Goal: Task Accomplishment & Management: Use online tool/utility

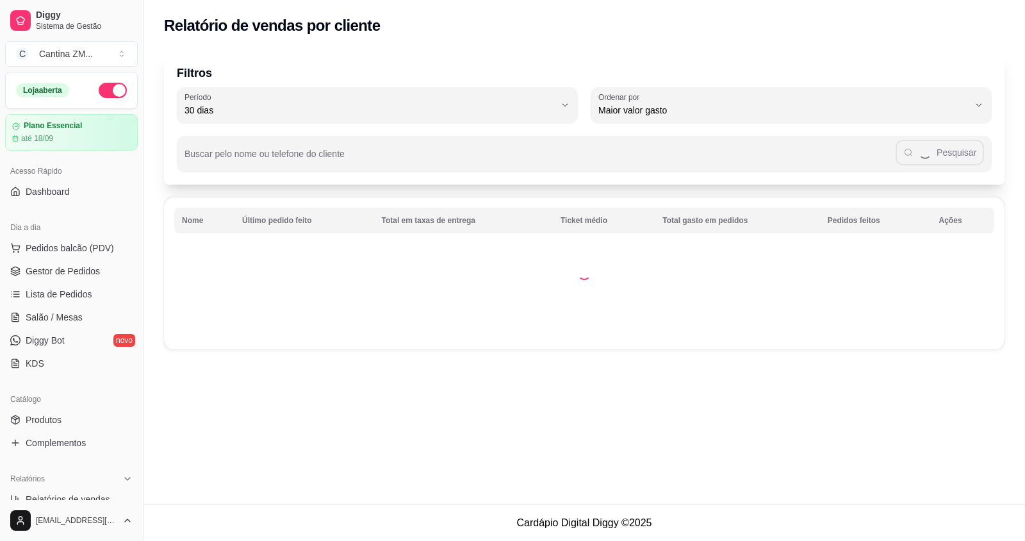
select select "30"
select select "HIGHEST_TOTAL_SPENT_WITH_ORDERS"
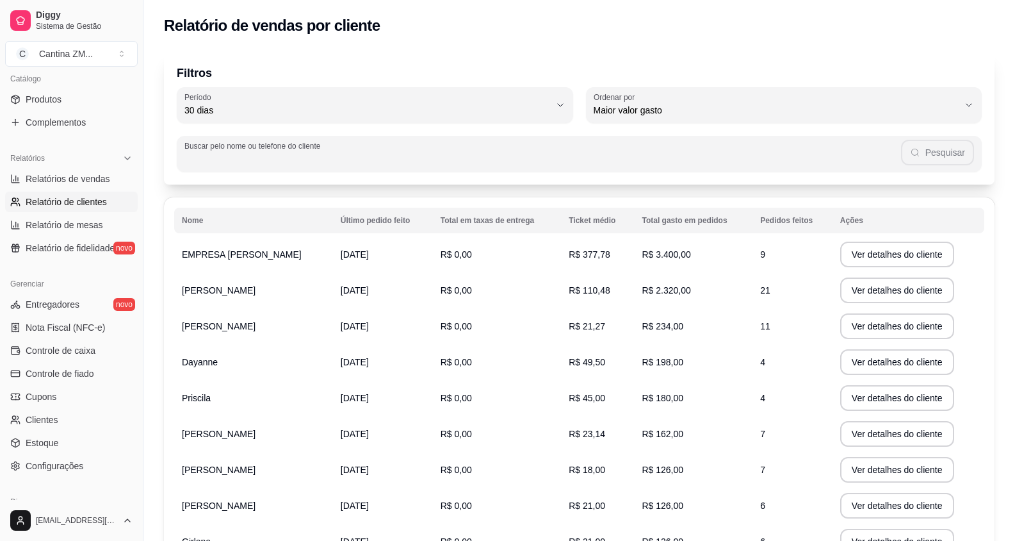
click at [781, 161] on input "Buscar pelo nome ou telefone do cliente" at bounding box center [542, 158] width 717 height 13
type input "H"
type input "[PERSON_NAME]"
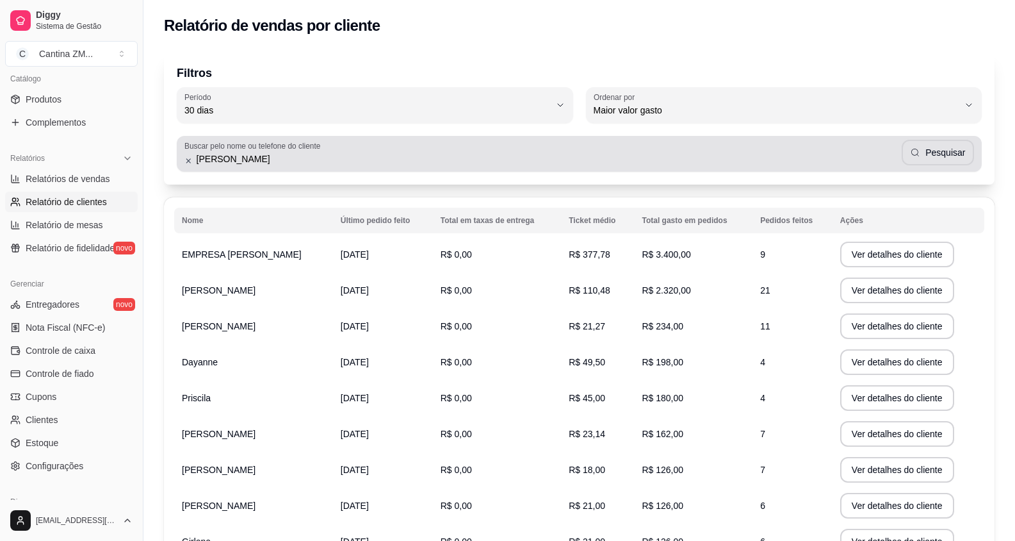
drag, startPoint x: 916, startPoint y: 170, endPoint x: 927, endPoint y: 164, distance: 12.6
click at [918, 168] on div "Buscar pelo nome ou telefone do cliente [PERSON_NAME]" at bounding box center [579, 154] width 805 height 36
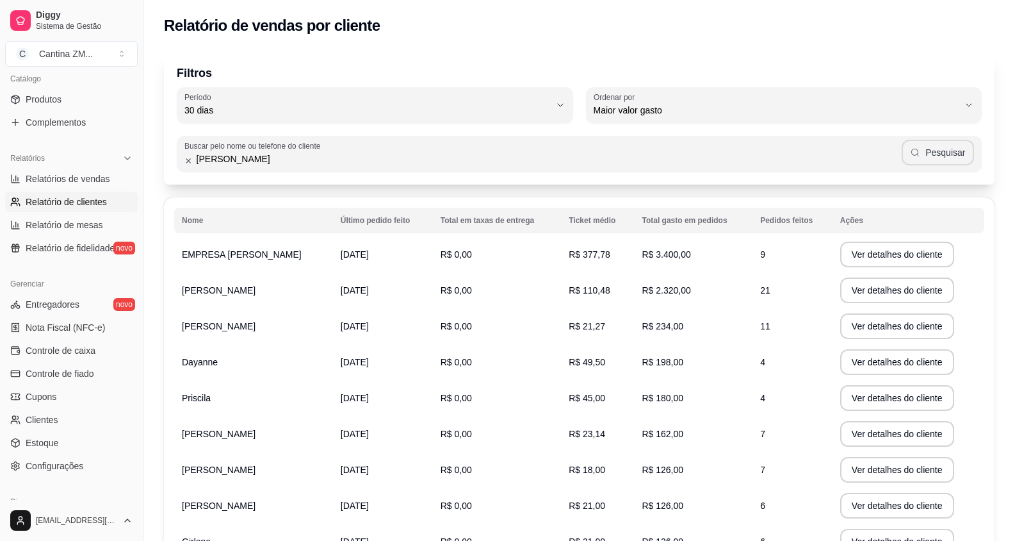
click at [927, 164] on button "Pesquisar" at bounding box center [938, 153] width 72 height 26
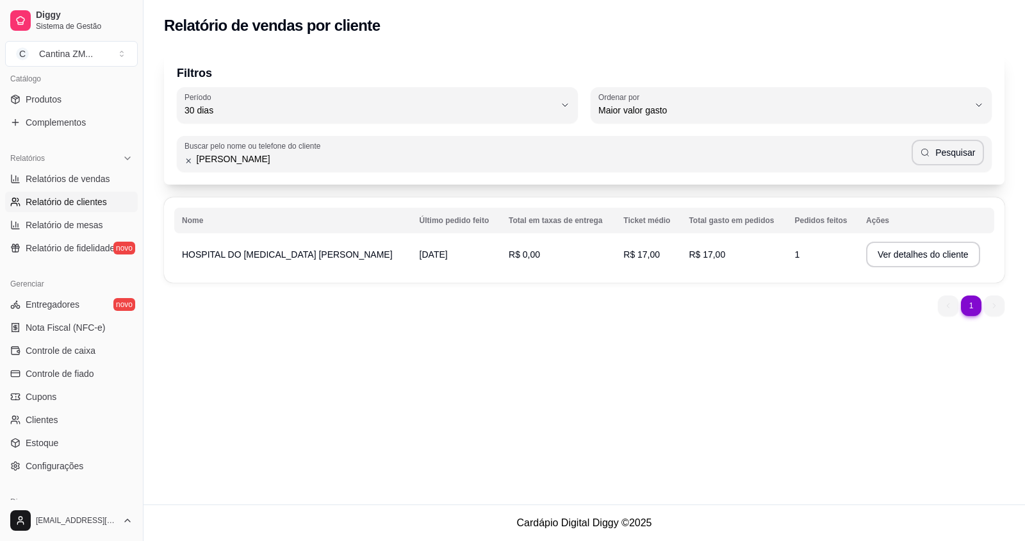
click at [229, 257] on span "HOSPITAL DO [MEDICAL_DATA] [PERSON_NAME]" at bounding box center [287, 254] width 211 height 10
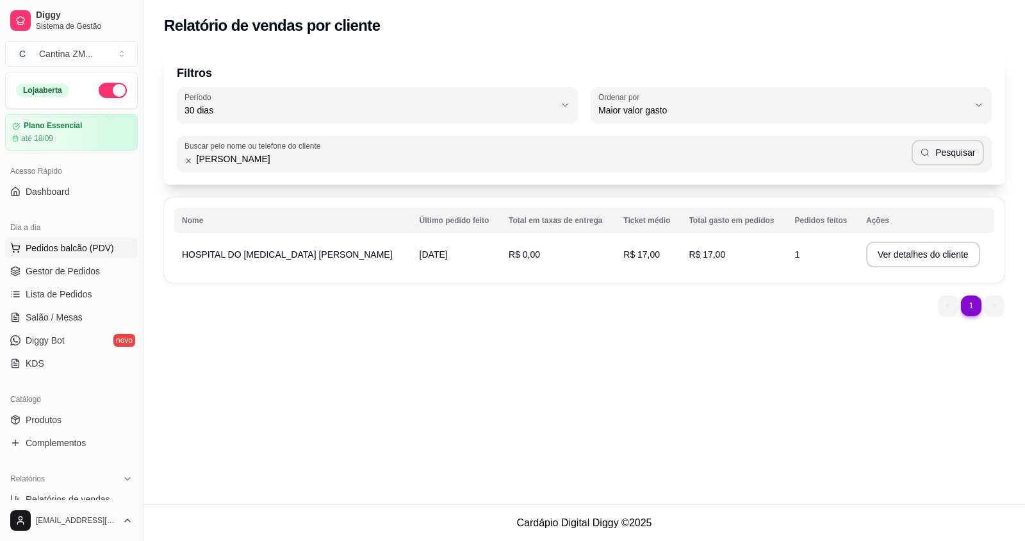
click at [86, 243] on span "Pedidos balcão (PDV)" at bounding box center [70, 247] width 88 height 13
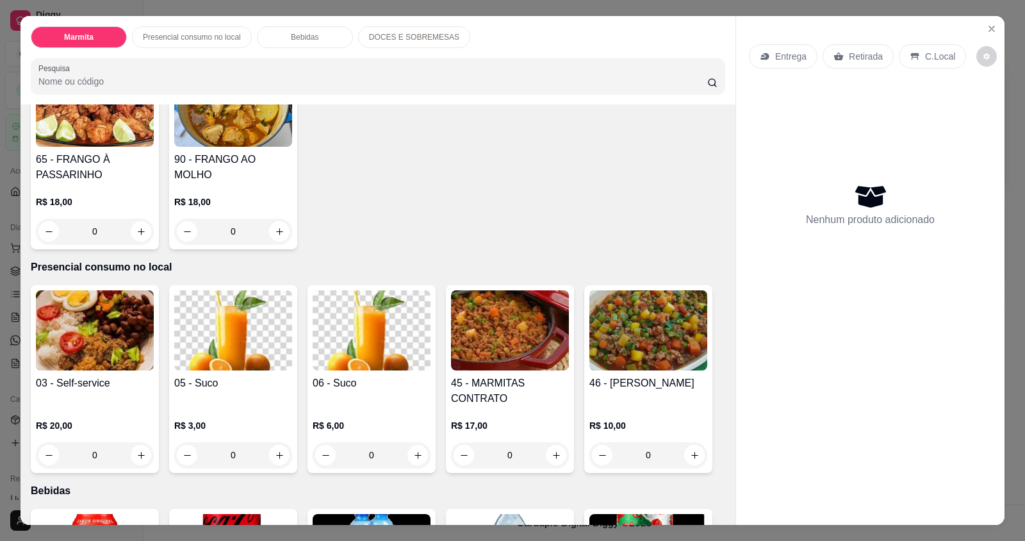
scroll to position [448, 0]
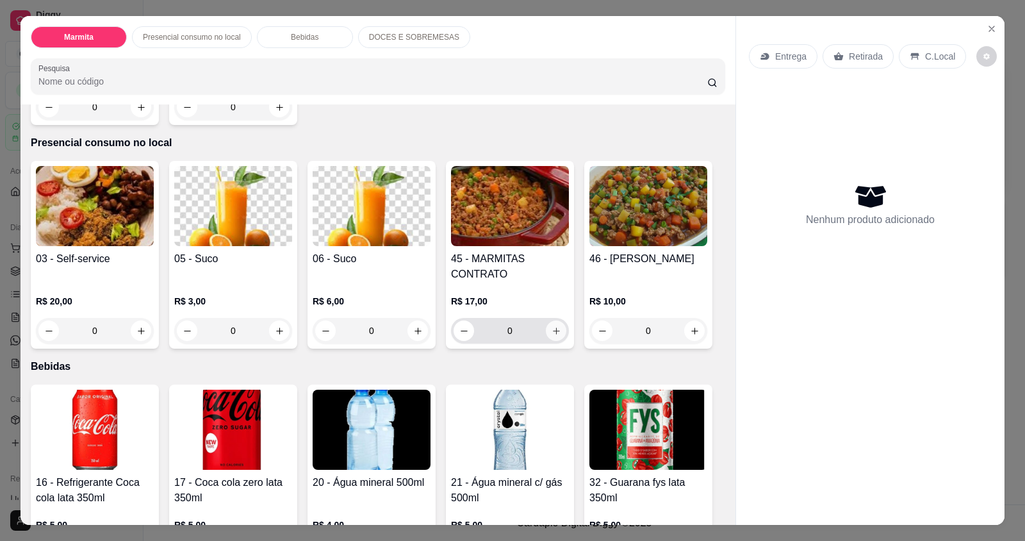
click at [546, 327] on button "increase-product-quantity" at bounding box center [556, 330] width 20 height 20
type input "1"
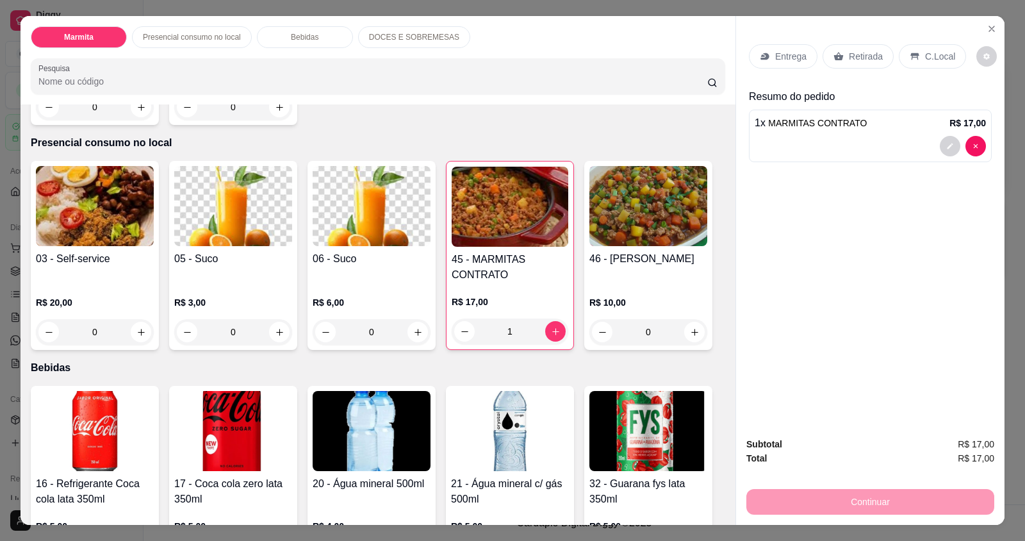
click at [786, 53] on p "Entrega" at bounding box center [790, 56] width 31 height 13
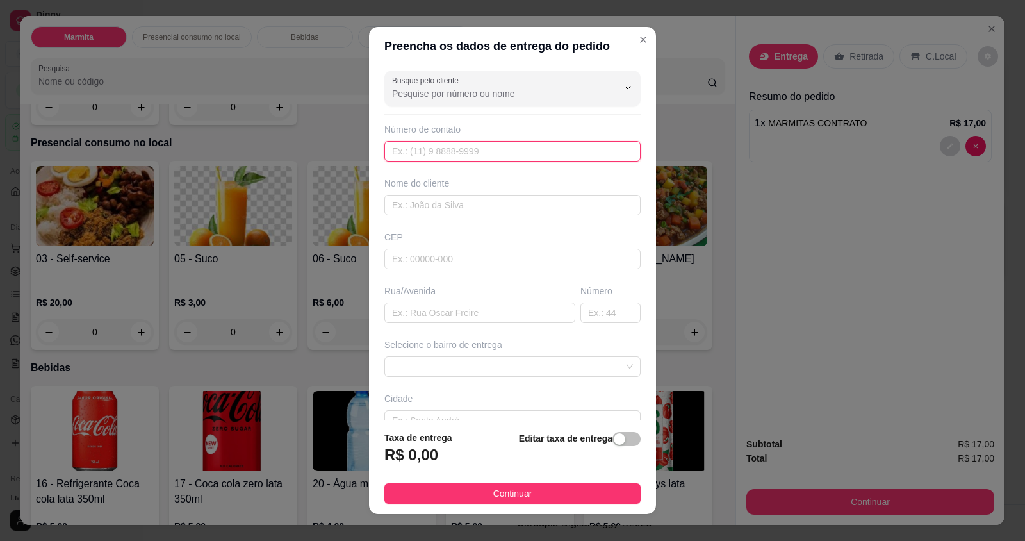
click at [530, 156] on input "text" at bounding box center [512, 151] width 256 height 20
type input "[PHONE_NUMBER]"
click at [539, 202] on input "text" at bounding box center [512, 205] width 256 height 20
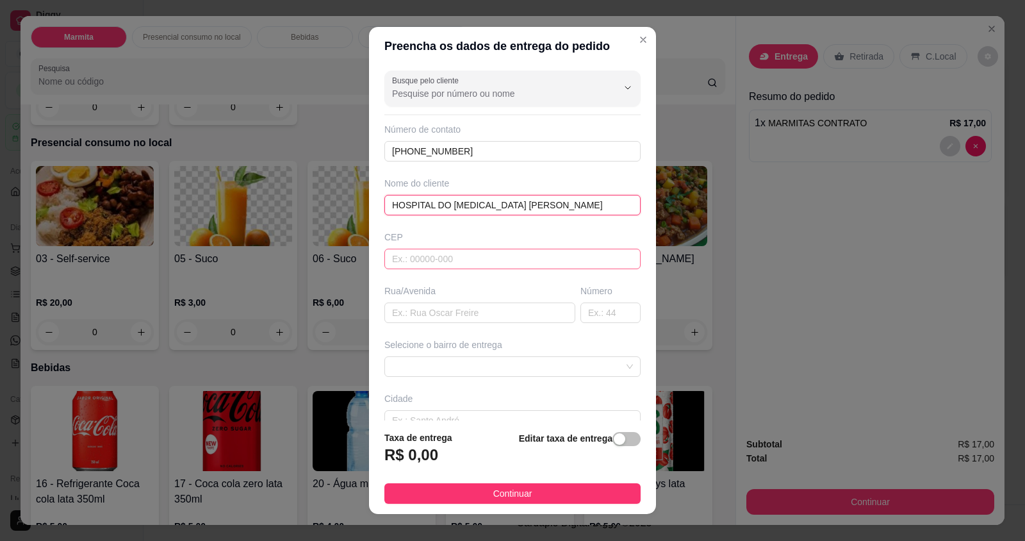
type input "HOSPITAL DO [MEDICAL_DATA] [PERSON_NAME]"
click at [553, 263] on input "text" at bounding box center [512, 258] width 256 height 20
type input "65200000"
click at [464, 315] on input "text" at bounding box center [479, 312] width 191 height 20
type input "M"
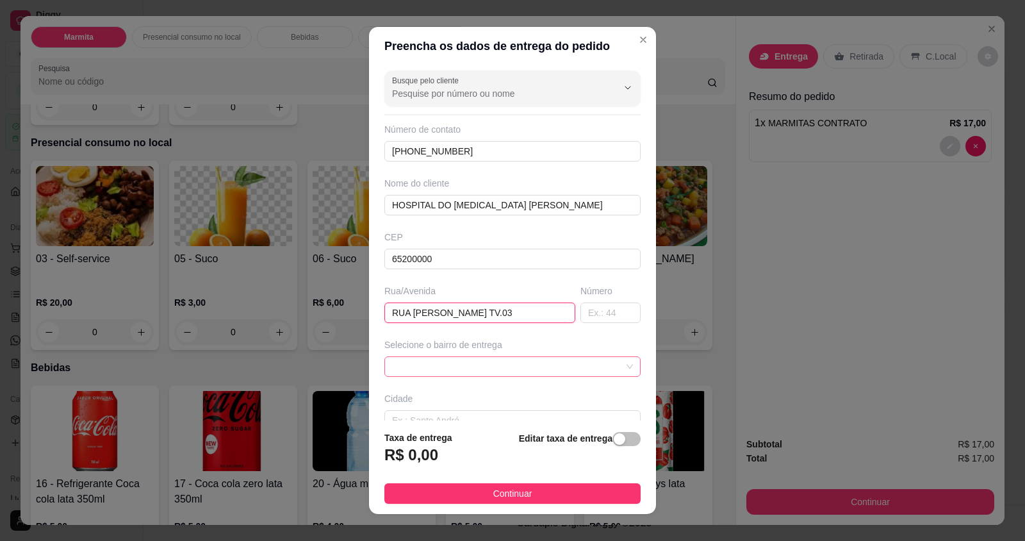
click at [521, 360] on span at bounding box center [512, 366] width 241 height 19
type input "RUA [PERSON_NAME] TV.03"
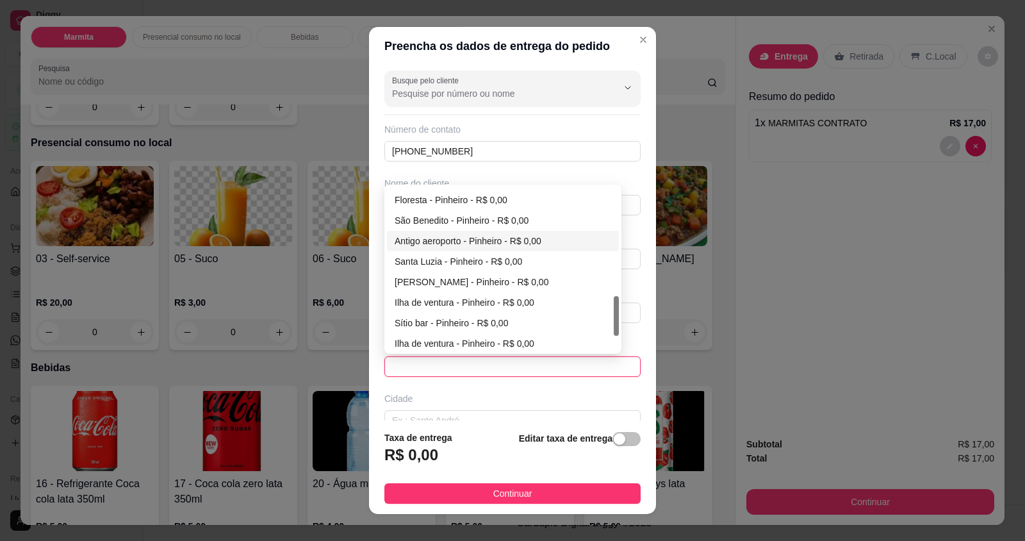
click at [439, 239] on div "Antigo aeroporto - Pinheiro - R$ 0,00" at bounding box center [503, 241] width 216 height 14
type input "Pinheiro"
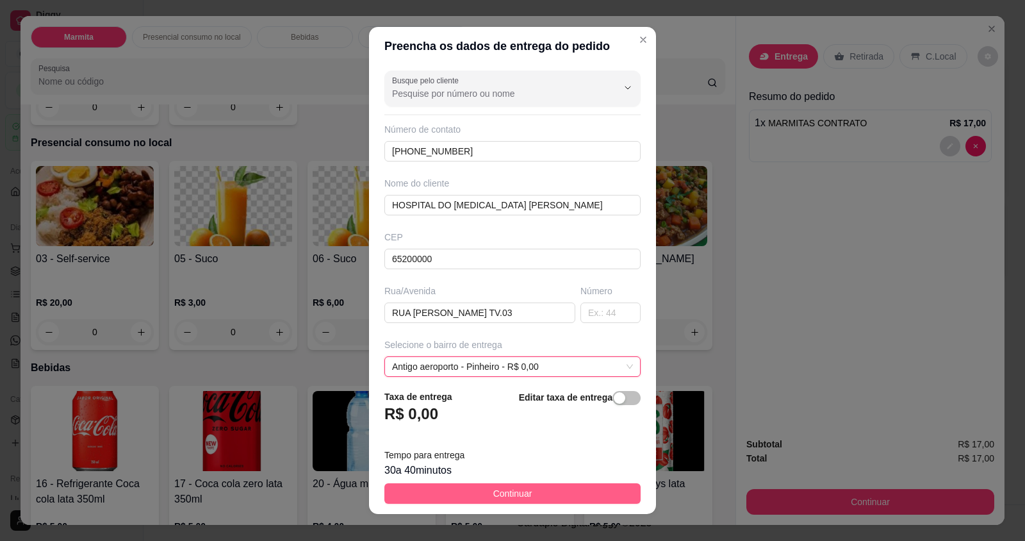
click at [525, 489] on button "Continuar" at bounding box center [512, 493] width 256 height 20
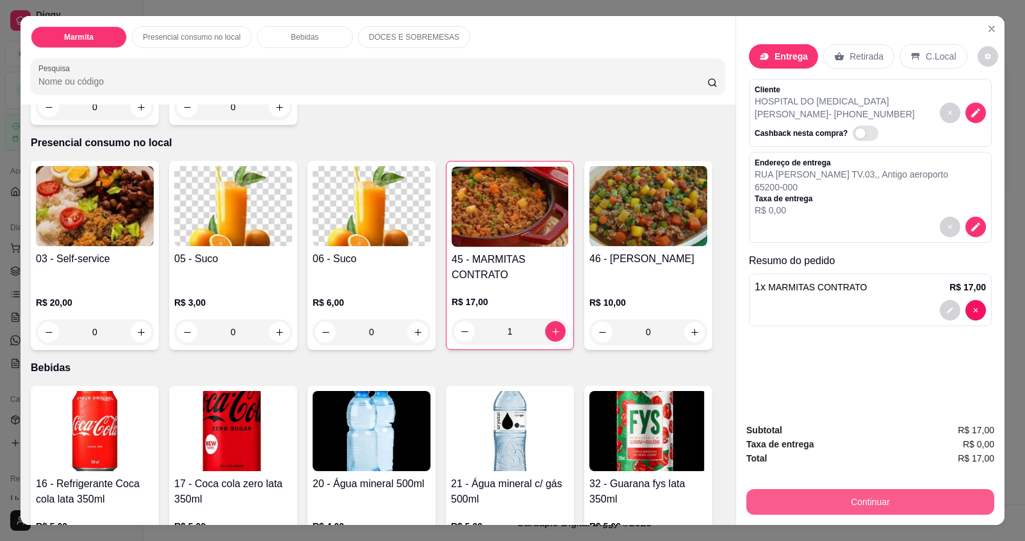
click at [825, 501] on button "Continuar" at bounding box center [870, 502] width 248 height 26
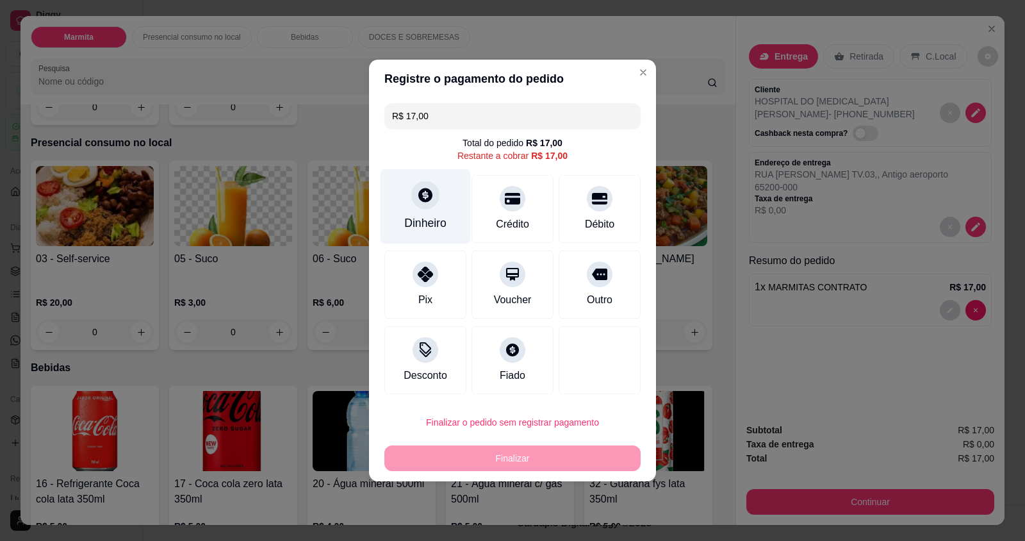
click at [406, 218] on div "Dinheiro" at bounding box center [425, 223] width 42 height 17
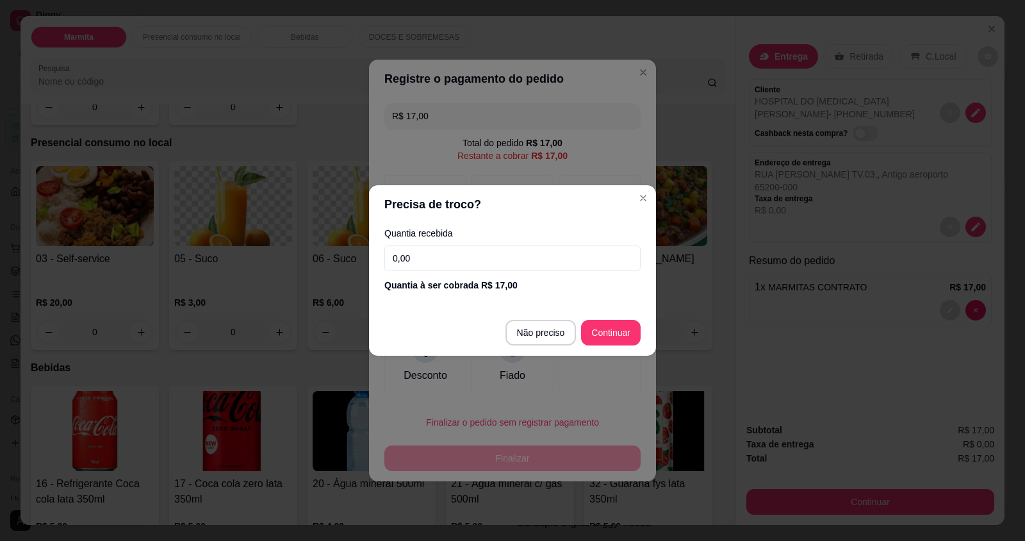
click at [436, 257] on input "0,00" at bounding box center [512, 258] width 256 height 26
type input "17,00"
type input "R$ 0,00"
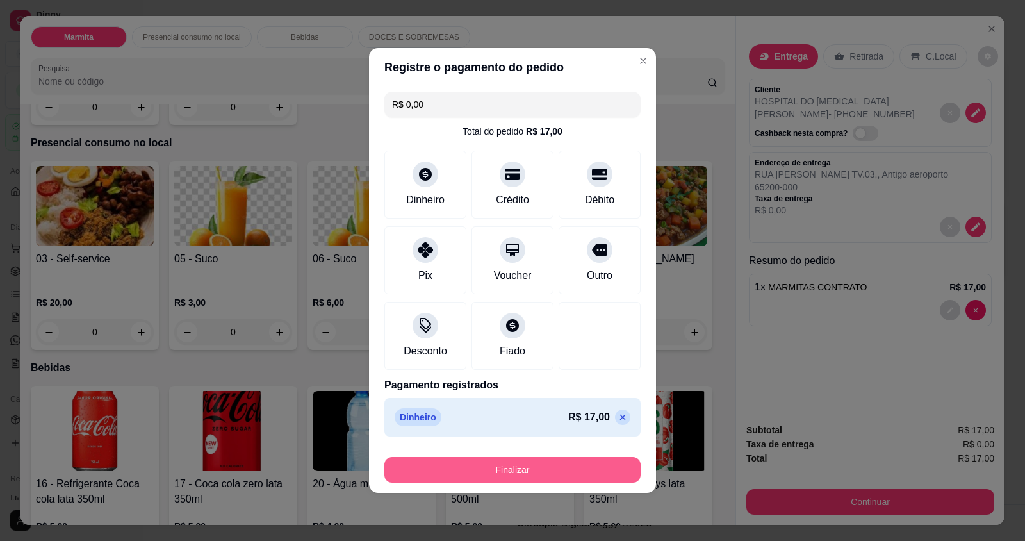
click at [539, 464] on button "Finalizar" at bounding box center [512, 470] width 256 height 26
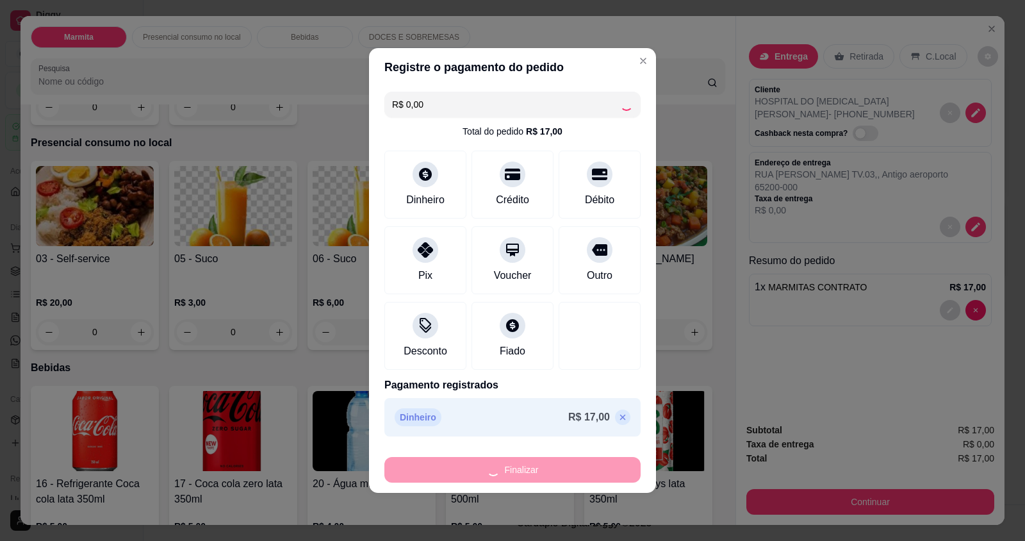
type input "0"
type input "-R$ 17,00"
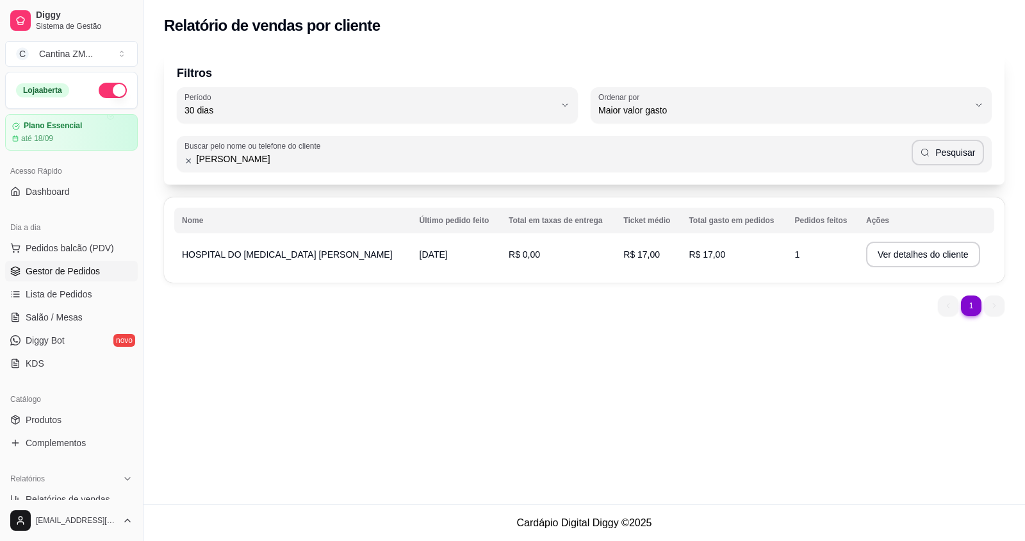
click at [51, 267] on span "Gestor de Pedidos" at bounding box center [63, 271] width 74 height 13
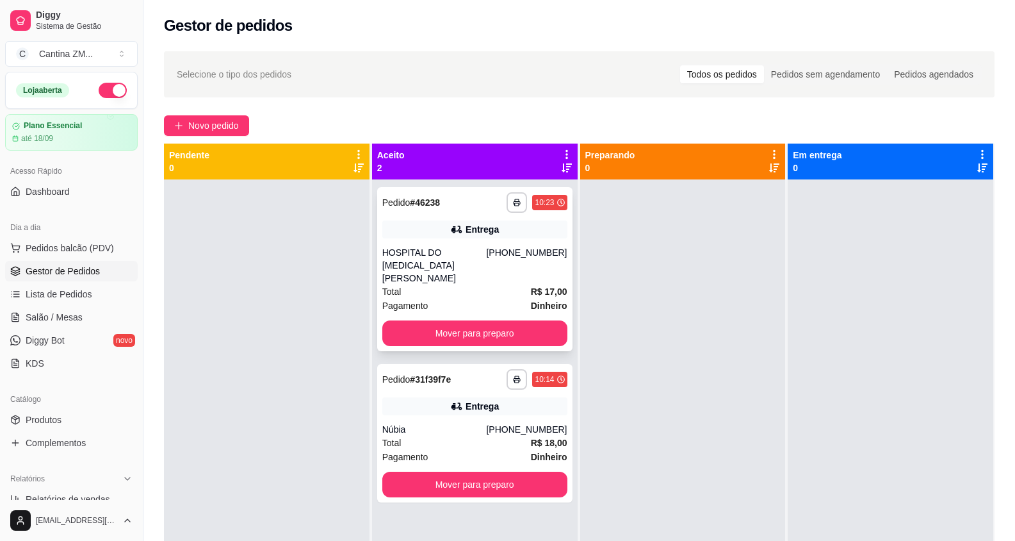
click at [453, 262] on div "HOSPITAL DO [MEDICAL_DATA] [PERSON_NAME]" at bounding box center [434, 265] width 104 height 38
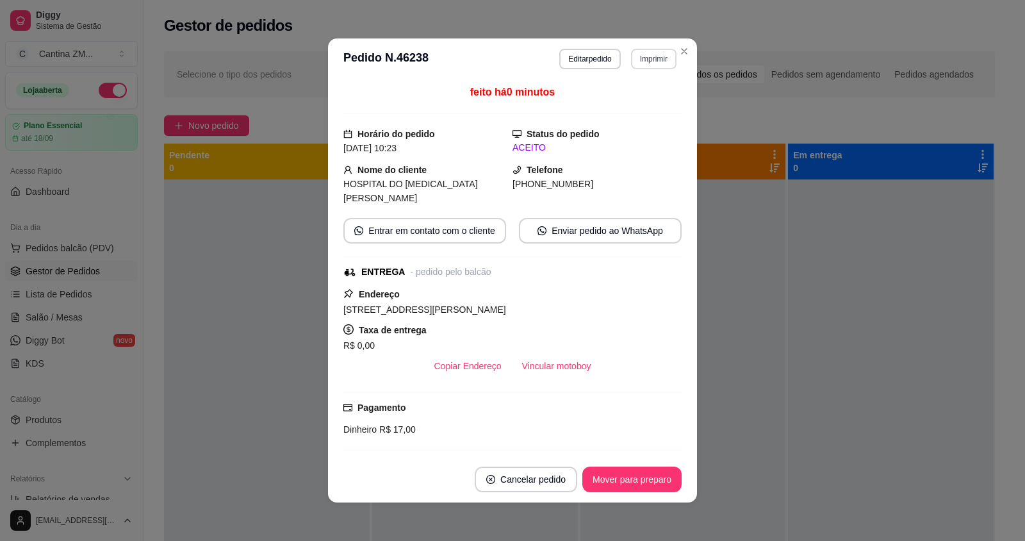
click at [649, 50] on button "Imprimir" at bounding box center [653, 59] width 45 height 20
click at [640, 101] on button "IMPRESSORA" at bounding box center [626, 104] width 93 height 20
click at [646, 61] on button "Imprimir" at bounding box center [653, 59] width 44 height 20
click at [628, 99] on button "IMPRESSORA" at bounding box center [626, 104] width 93 height 20
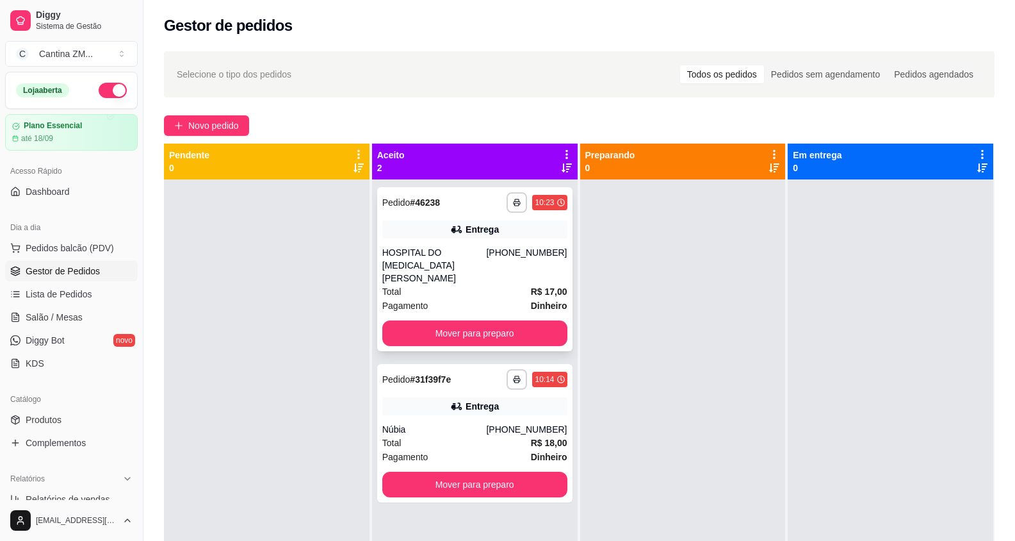
click at [531, 300] on strong "Dinheiro" at bounding box center [549, 305] width 37 height 10
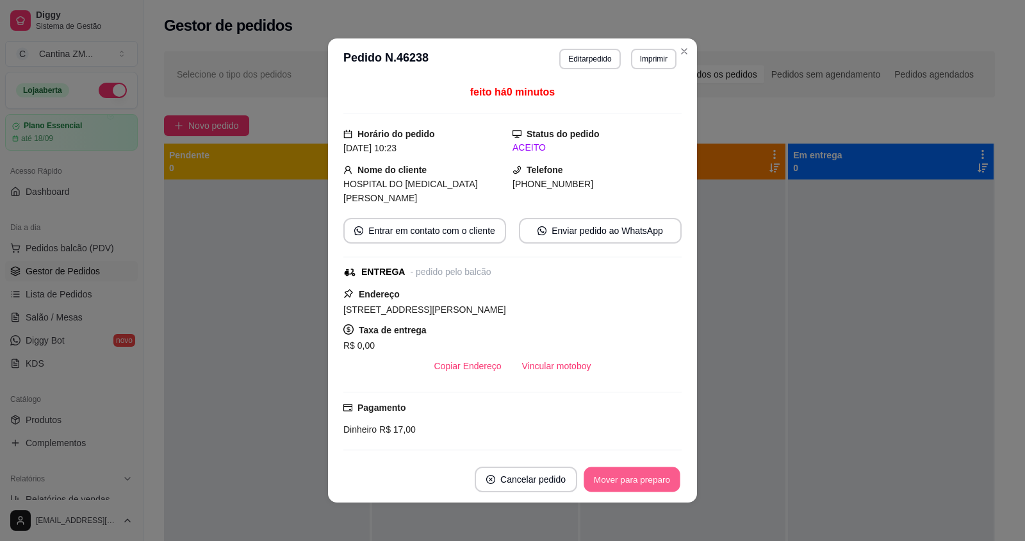
click at [643, 484] on button "Mover para preparo" at bounding box center [631, 479] width 96 height 25
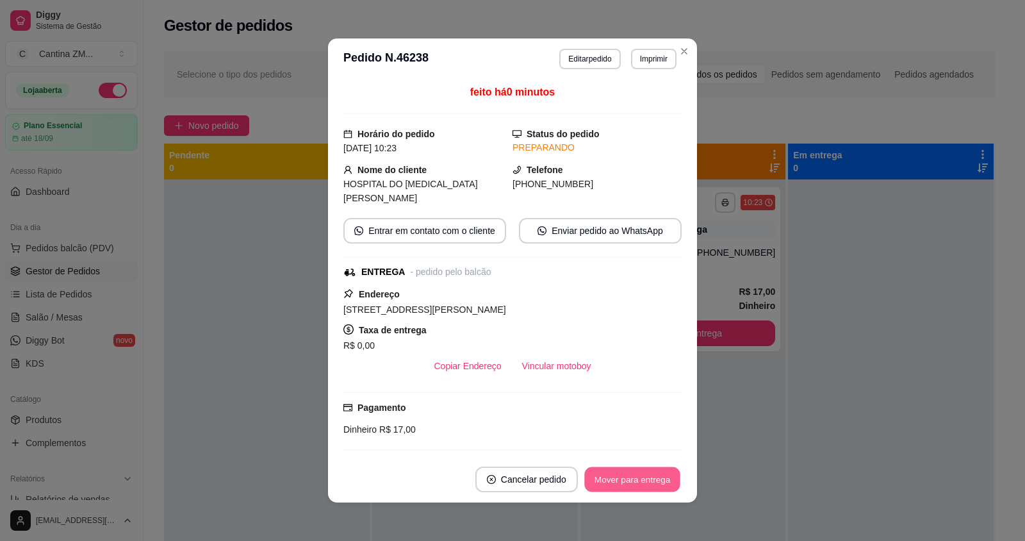
click at [643, 478] on button "Mover para entrega" at bounding box center [632, 479] width 96 height 25
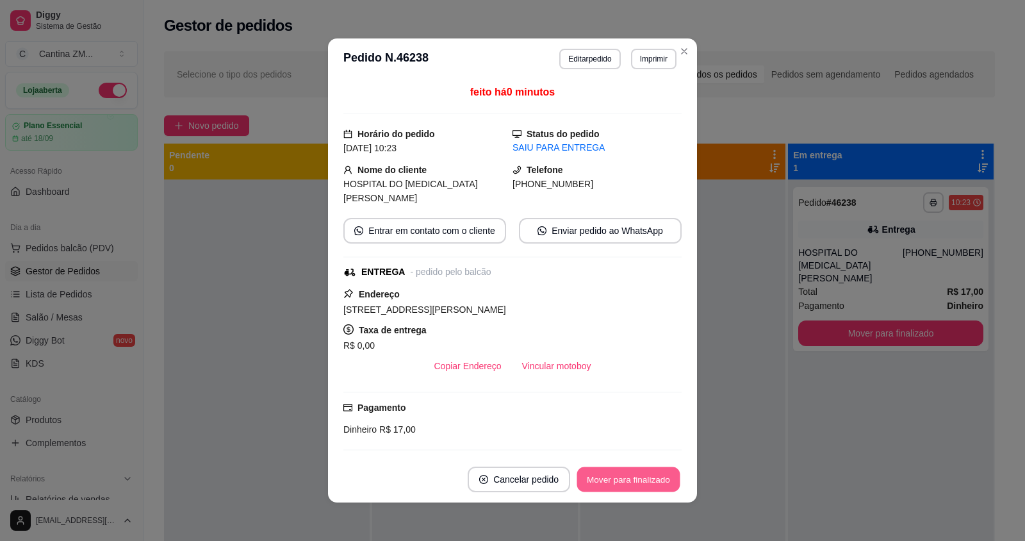
click at [643, 478] on button "Mover para finalizado" at bounding box center [628, 479] width 103 height 25
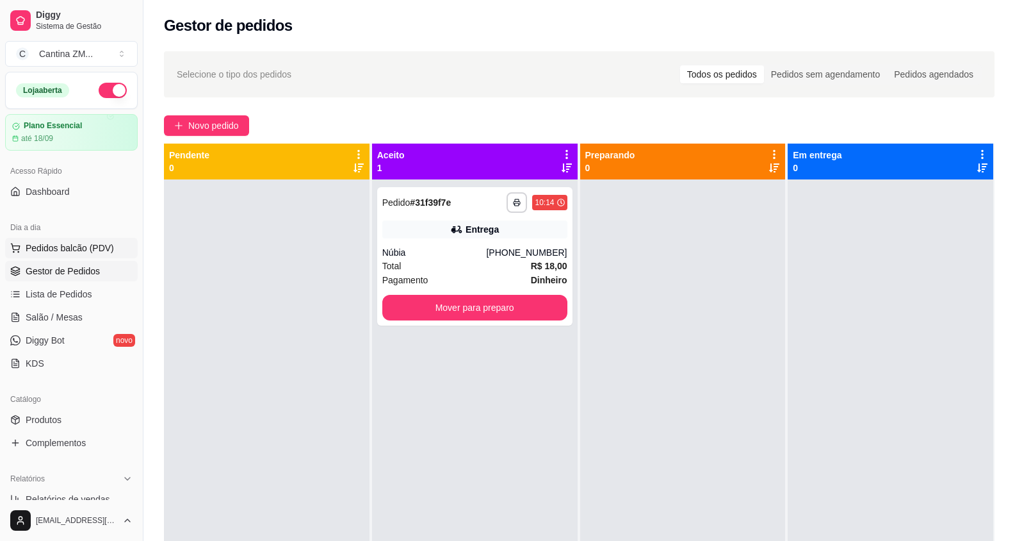
click at [38, 248] on span "Pedidos balcão (PDV)" at bounding box center [70, 247] width 88 height 13
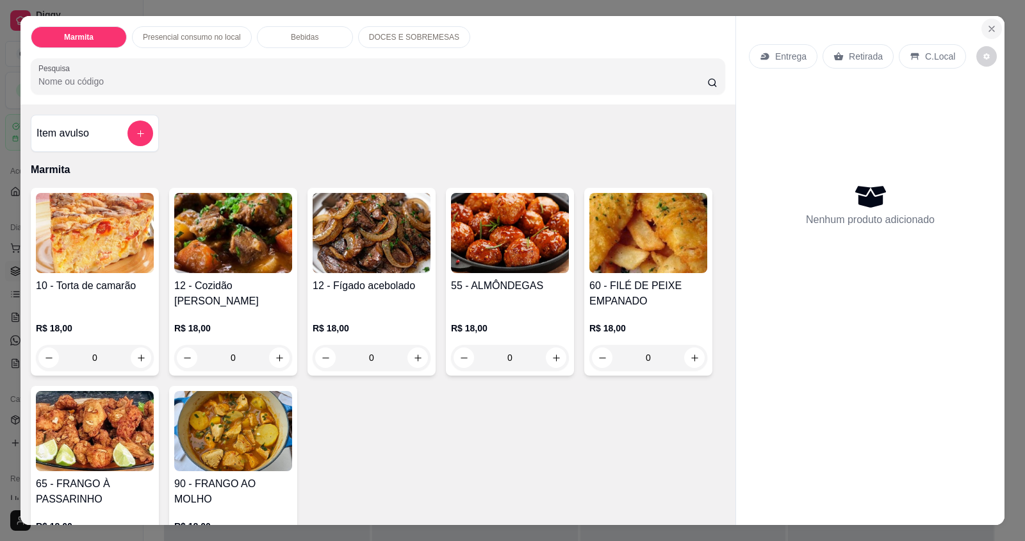
click at [996, 24] on button "Close" at bounding box center [991, 29] width 20 height 20
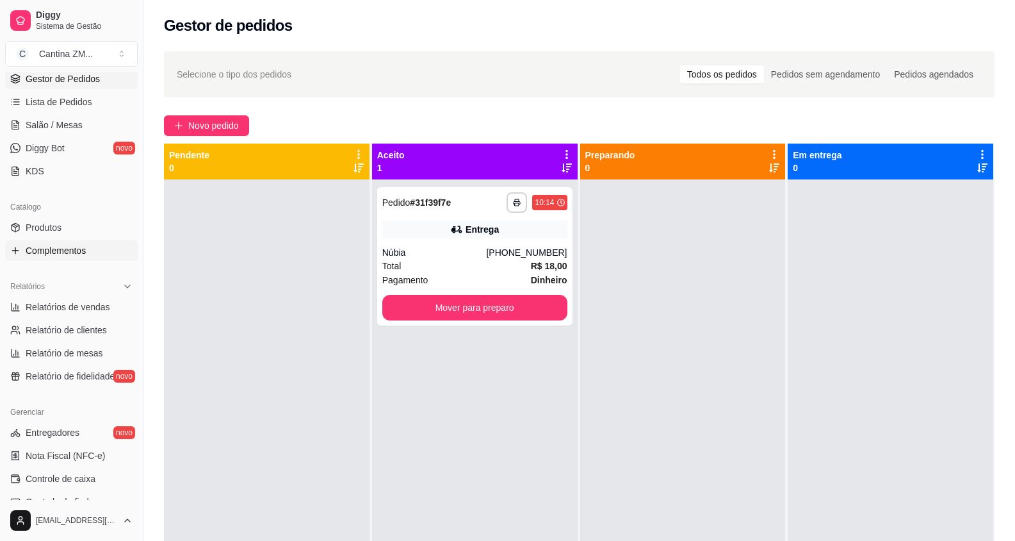
scroll to position [128, 0]
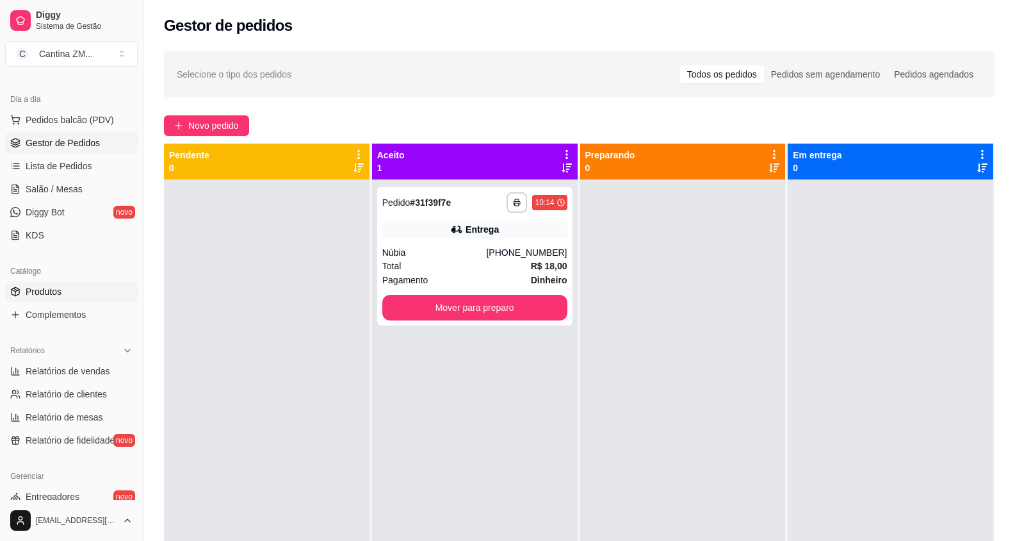
click at [65, 286] on link "Produtos" at bounding box center [71, 291] width 133 height 20
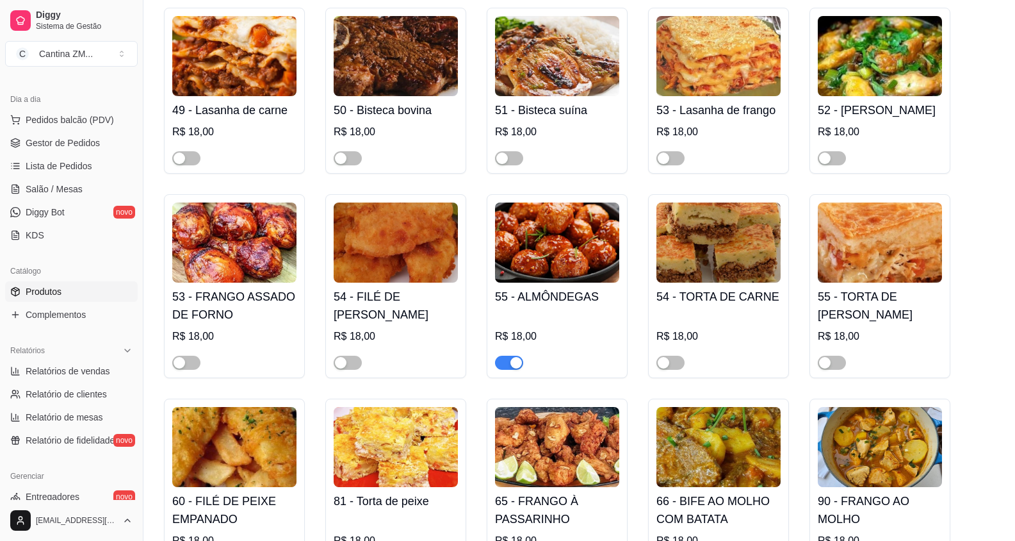
scroll to position [897, 0]
